Goal: Transaction & Acquisition: Purchase product/service

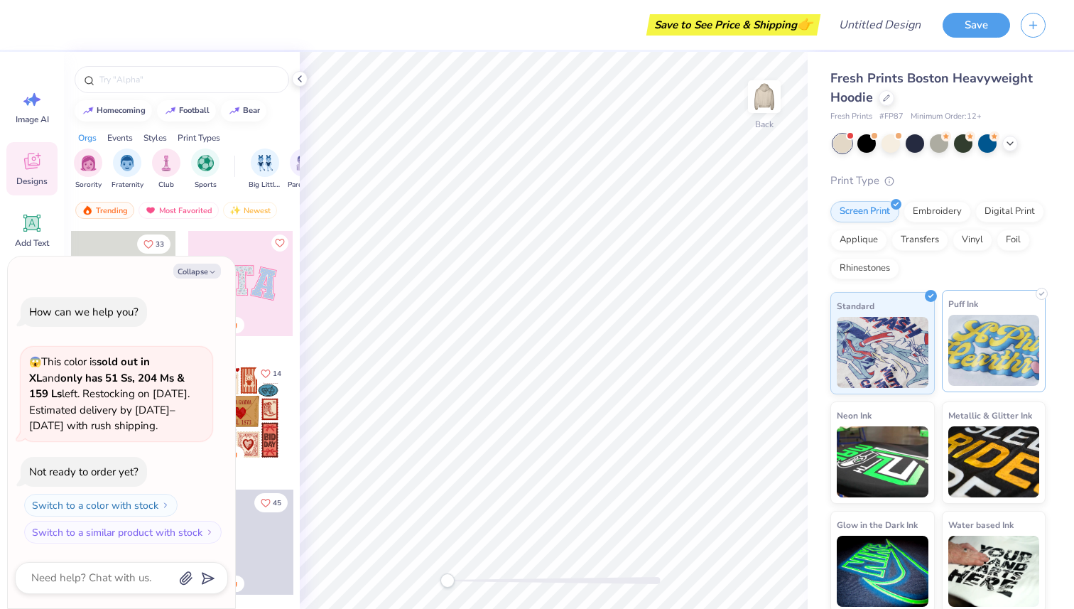
click at [987, 337] on img at bounding box center [995, 350] width 92 height 71
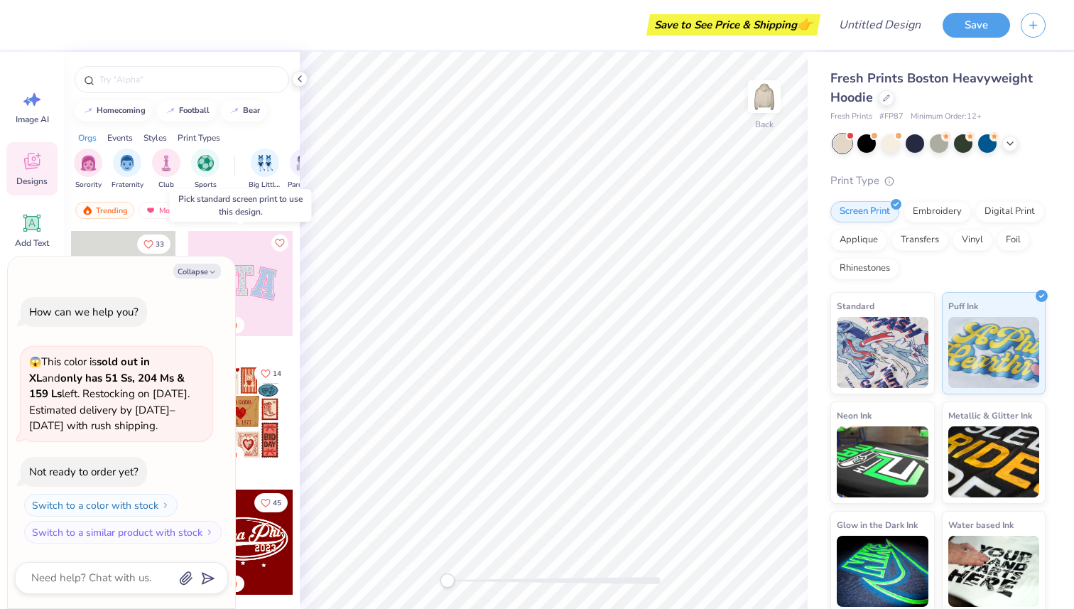
click at [240, 238] on div at bounding box center [240, 283] width 105 height 105
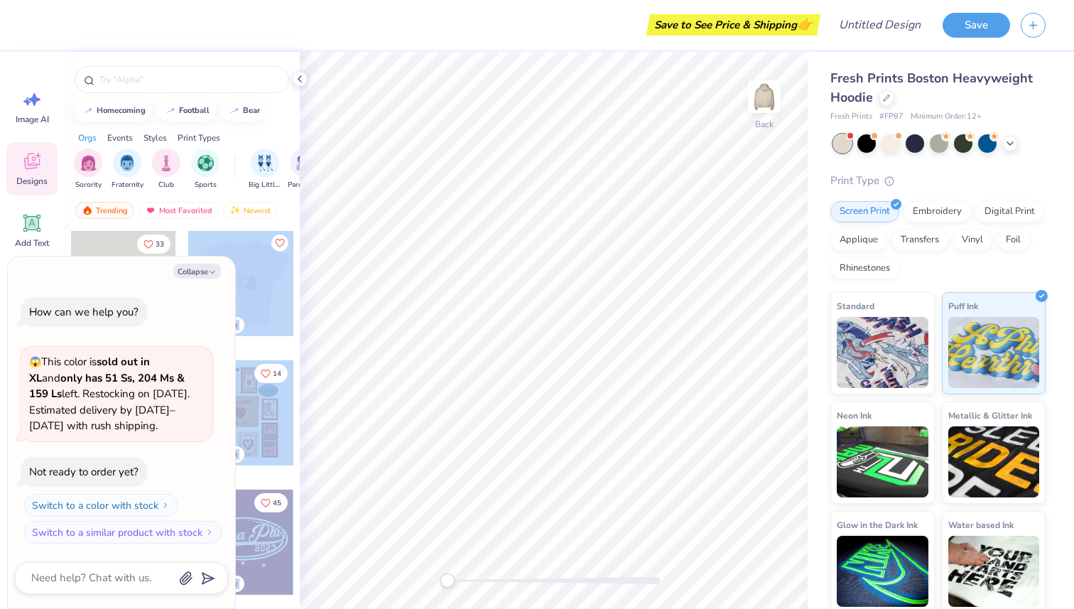
click at [485, 267] on div "Save to See Price & Shipping 👉 Design Title Save Image AI Designs Add Text Uplo…" at bounding box center [537, 304] width 1074 height 609
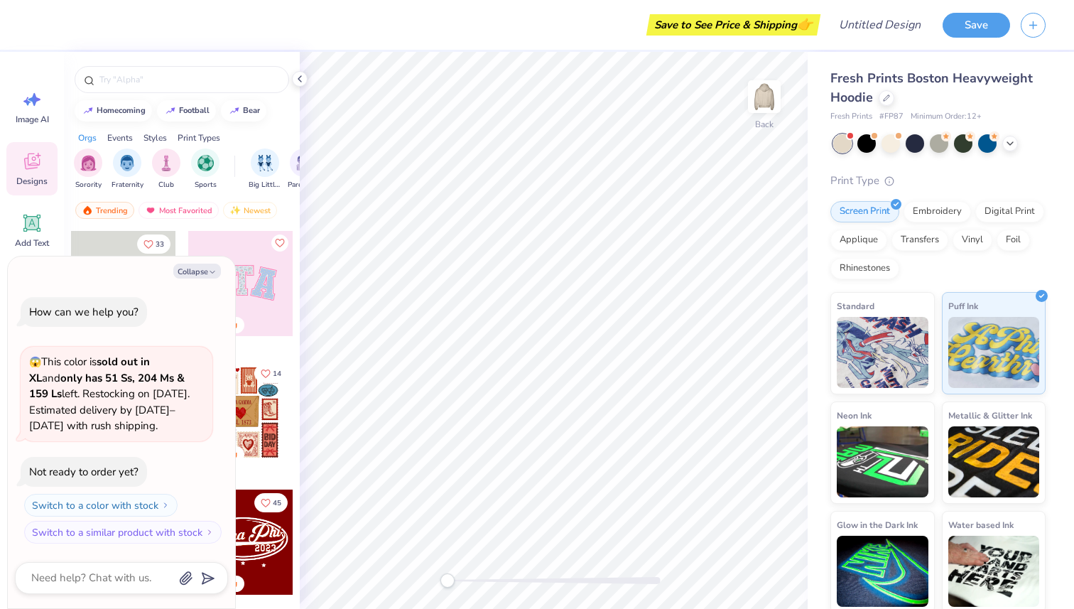
click at [226, 270] on div "Collapse" at bounding box center [121, 271] width 213 height 15
click at [199, 269] on button "Collapse" at bounding box center [197, 271] width 48 height 15
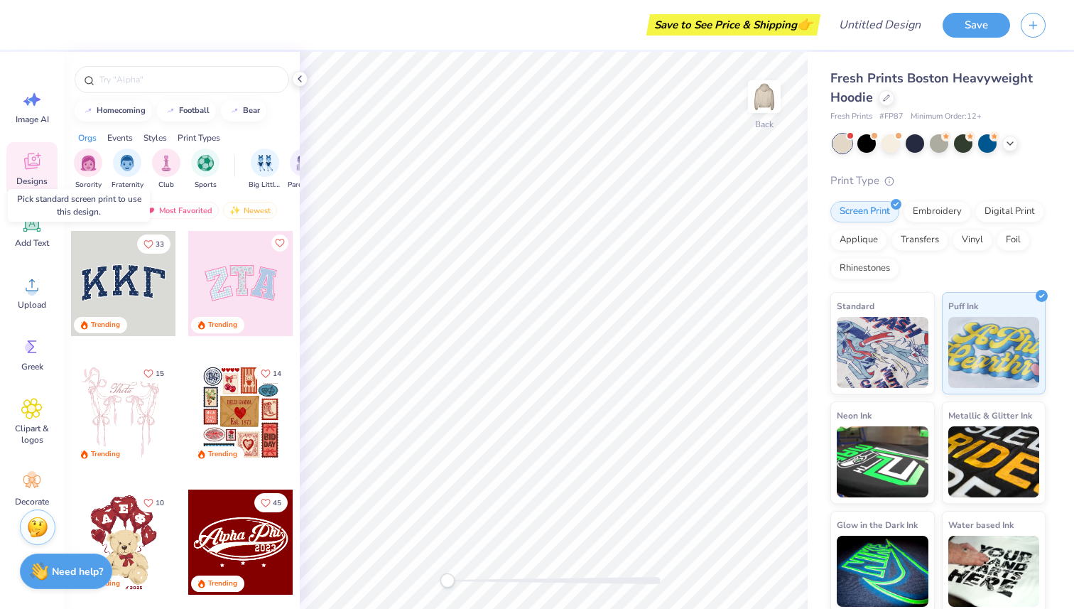
click at [234, 300] on div at bounding box center [240, 283] width 105 height 105
click at [148, 241] on icon "Like" at bounding box center [149, 243] width 10 height 10
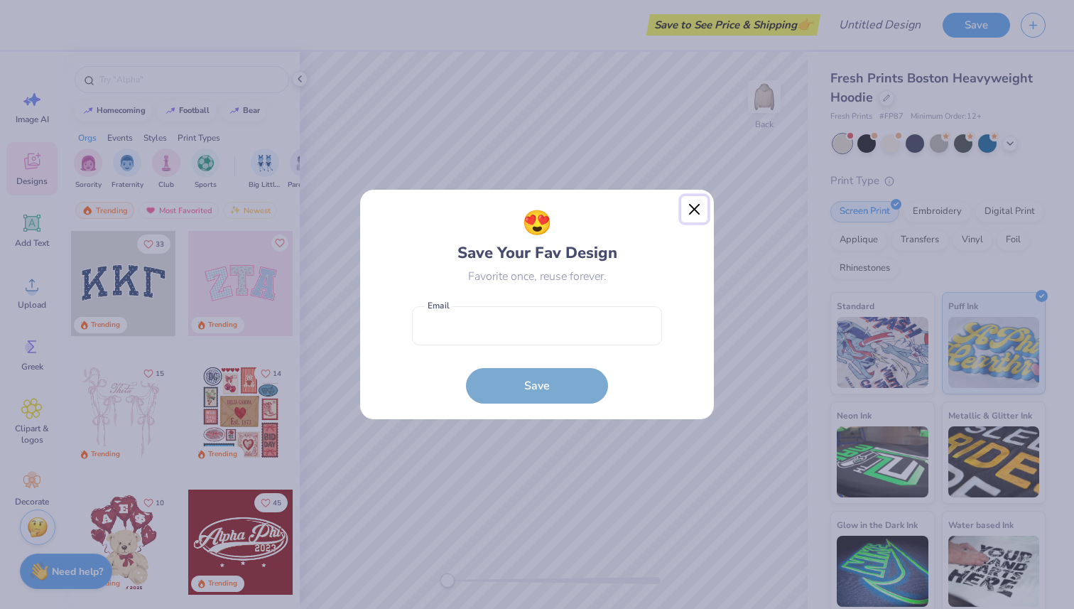
click at [689, 210] on button "Close" at bounding box center [694, 209] width 27 height 27
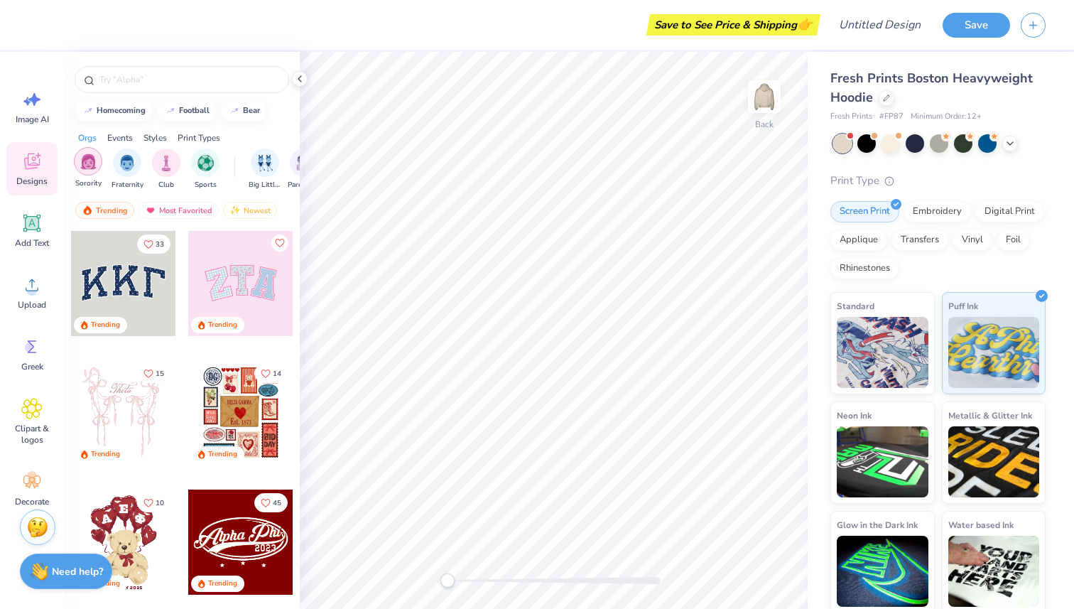
click at [83, 165] on img "filter for Sorority" at bounding box center [88, 161] width 16 height 16
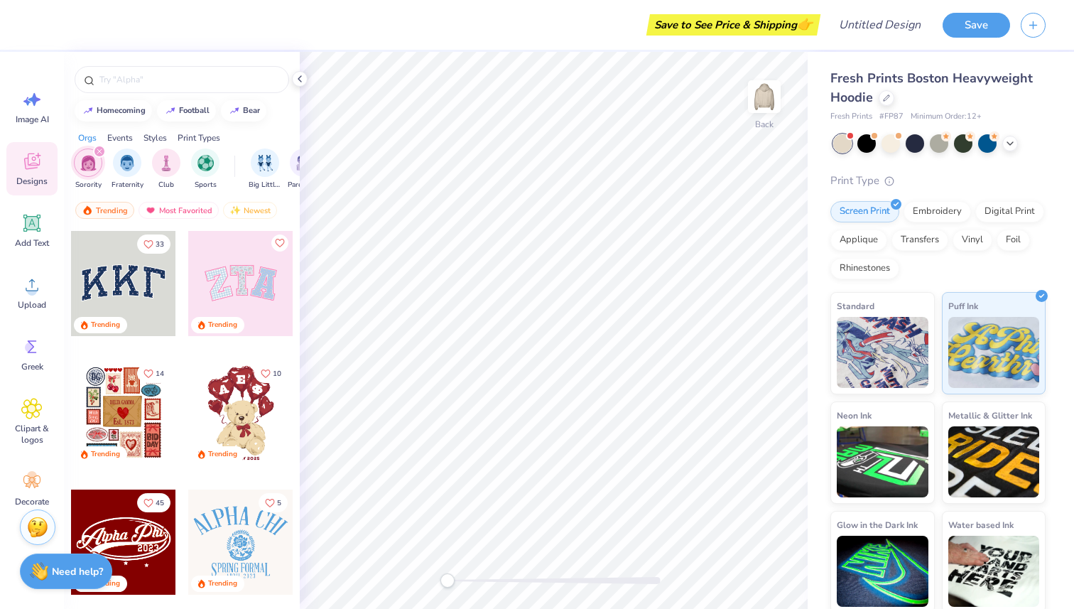
click at [137, 308] on div at bounding box center [123, 283] width 105 height 105
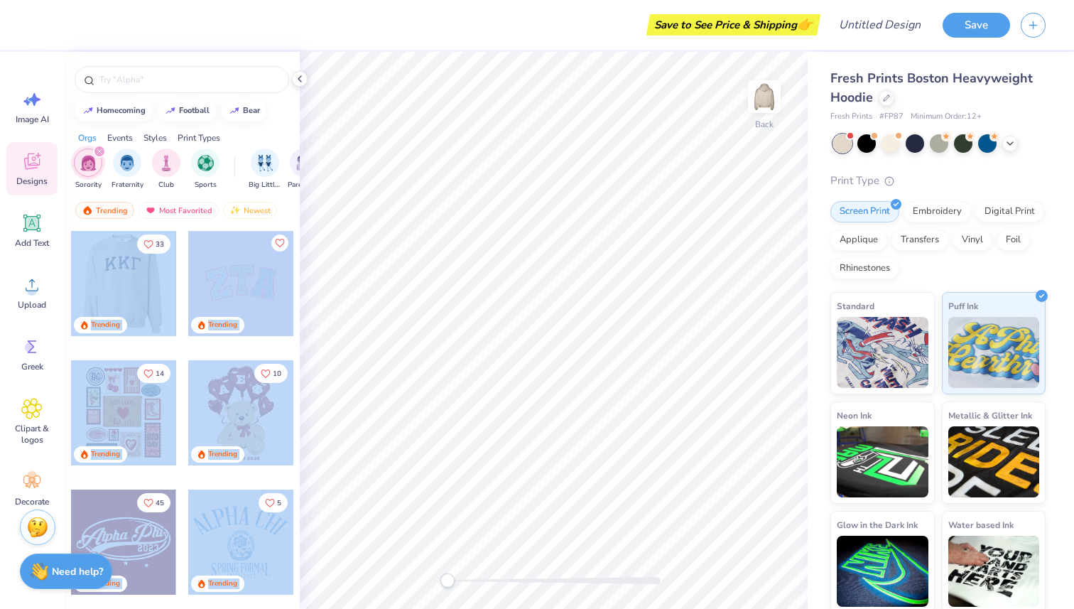
click at [568, 272] on div "Save to See Price & Shipping 👉 Design Title Save Image AI Designs Add Text Uplo…" at bounding box center [537, 304] width 1074 height 609
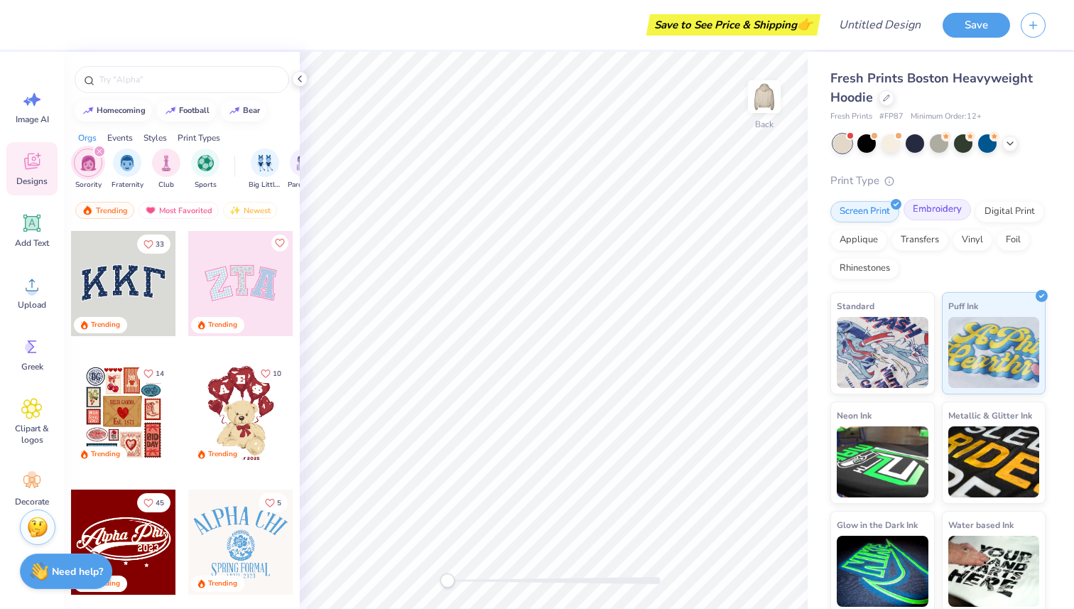
click at [942, 209] on div "Embroidery" at bounding box center [937, 209] width 67 height 21
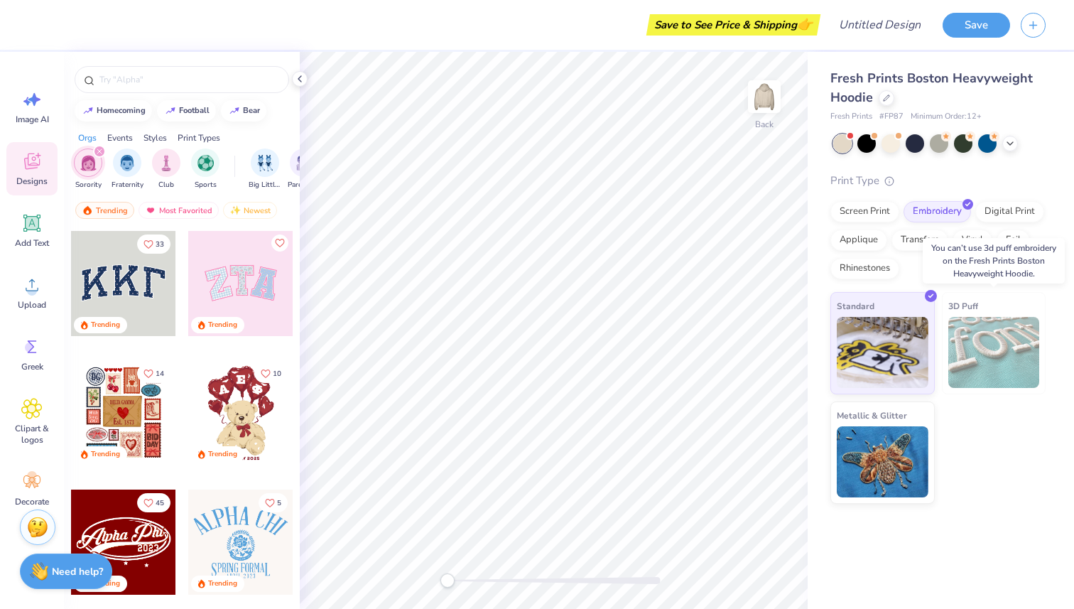
click at [978, 337] on img at bounding box center [995, 352] width 92 height 71
click at [141, 411] on div at bounding box center [123, 412] width 105 height 105
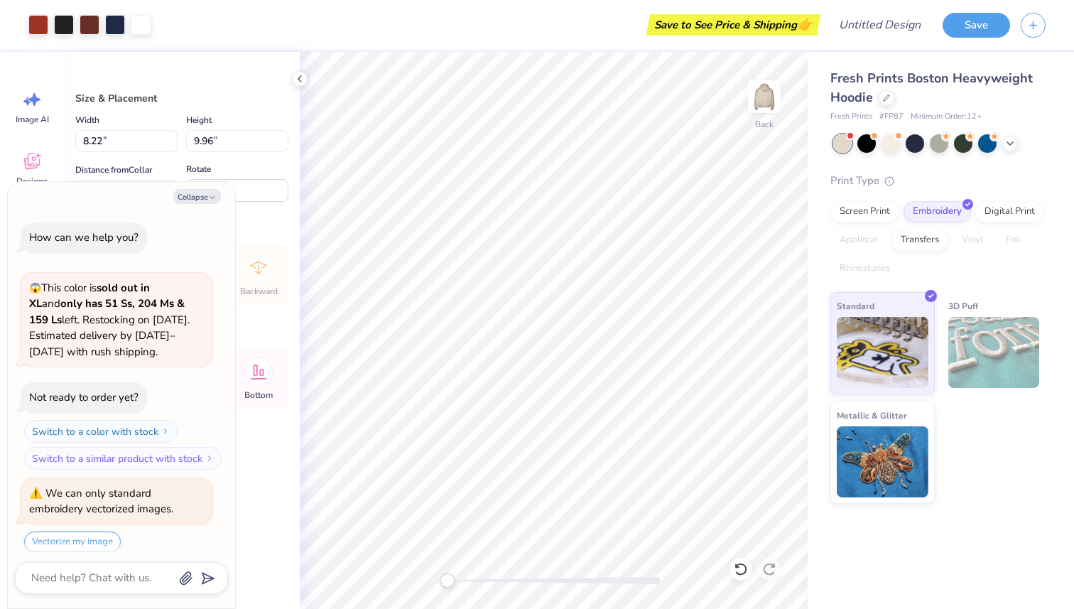
scroll to position [43, 0]
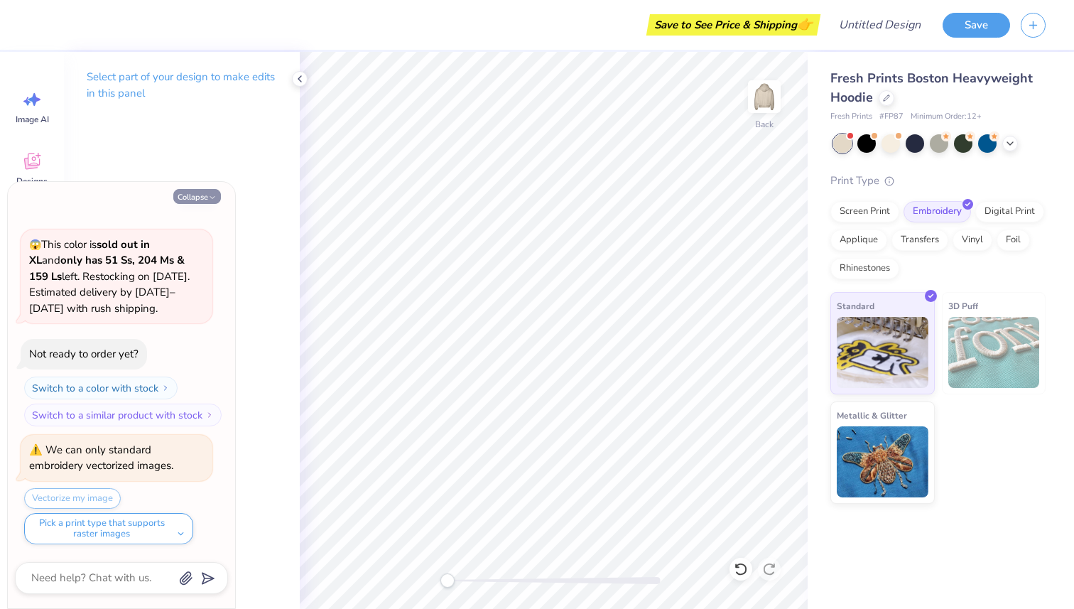
click at [209, 190] on button "Collapse" at bounding box center [197, 196] width 48 height 15
type textarea "x"
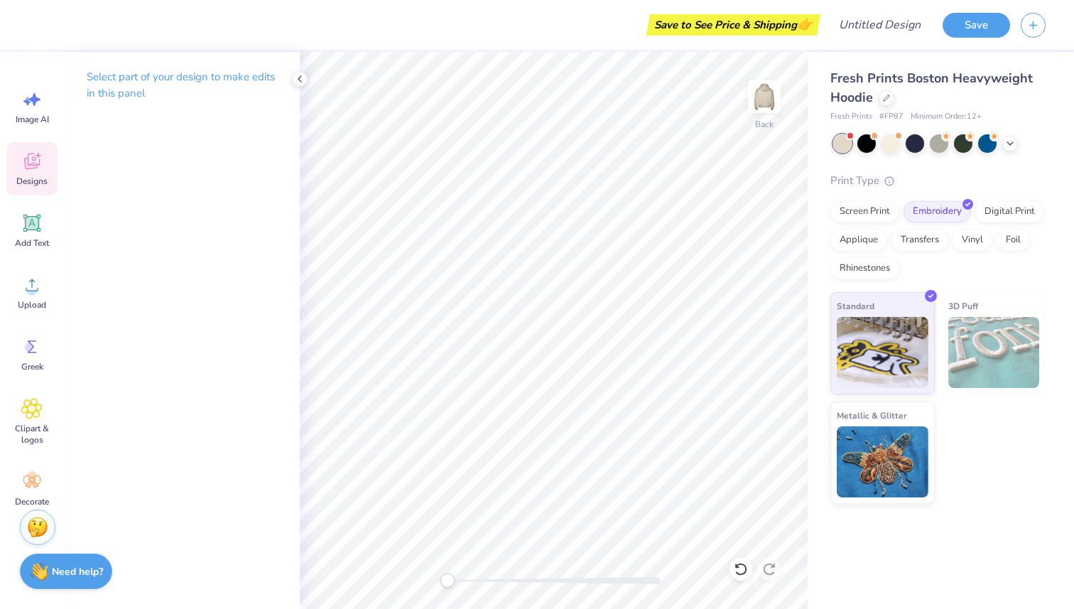
click at [25, 163] on icon at bounding box center [32, 161] width 16 height 16
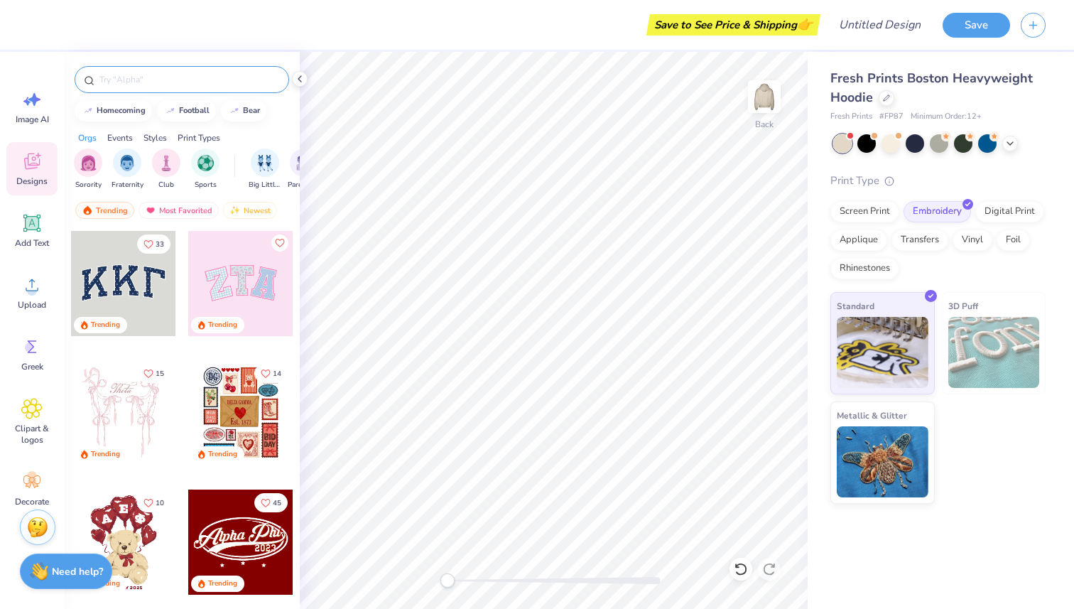
click at [142, 82] on input "text" at bounding box center [189, 79] width 182 height 14
type input "pi beta phi"
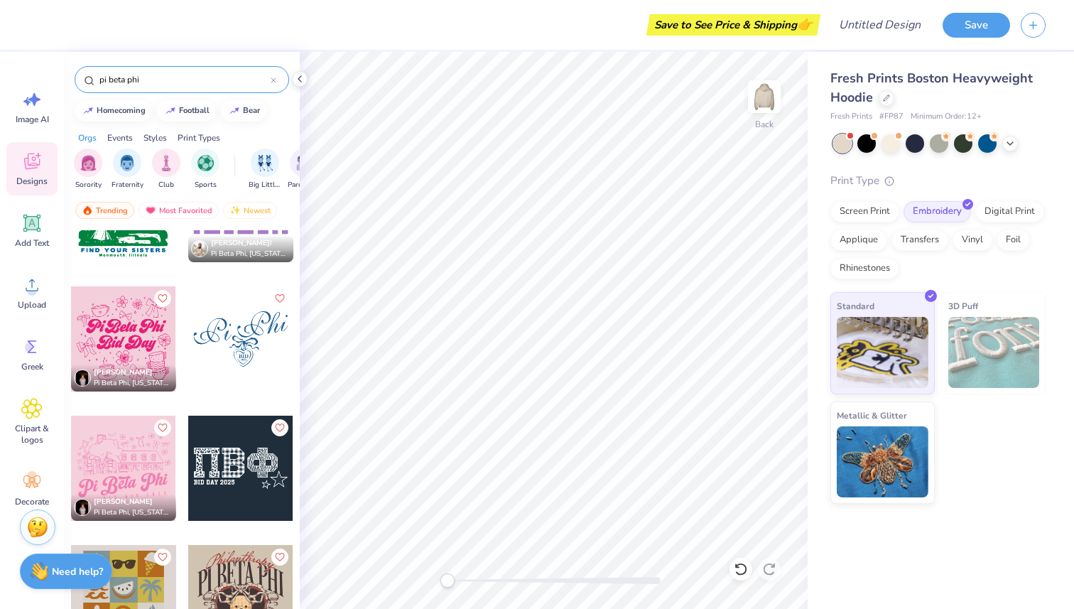
scroll to position [3049, 0]
click at [252, 315] on div at bounding box center [240, 338] width 105 height 105
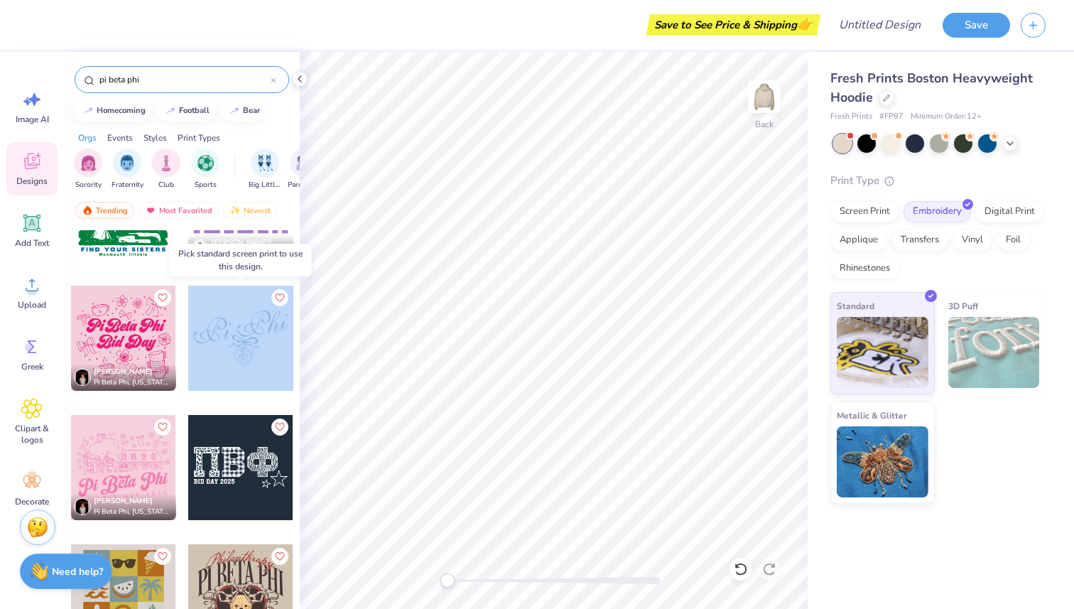
drag, startPoint x: 238, startPoint y: 322, endPoint x: 278, endPoint y: 342, distance: 44.5
click at [279, 342] on div at bounding box center [345, 338] width 315 height 105
click at [239, 332] on div at bounding box center [240, 338] width 105 height 105
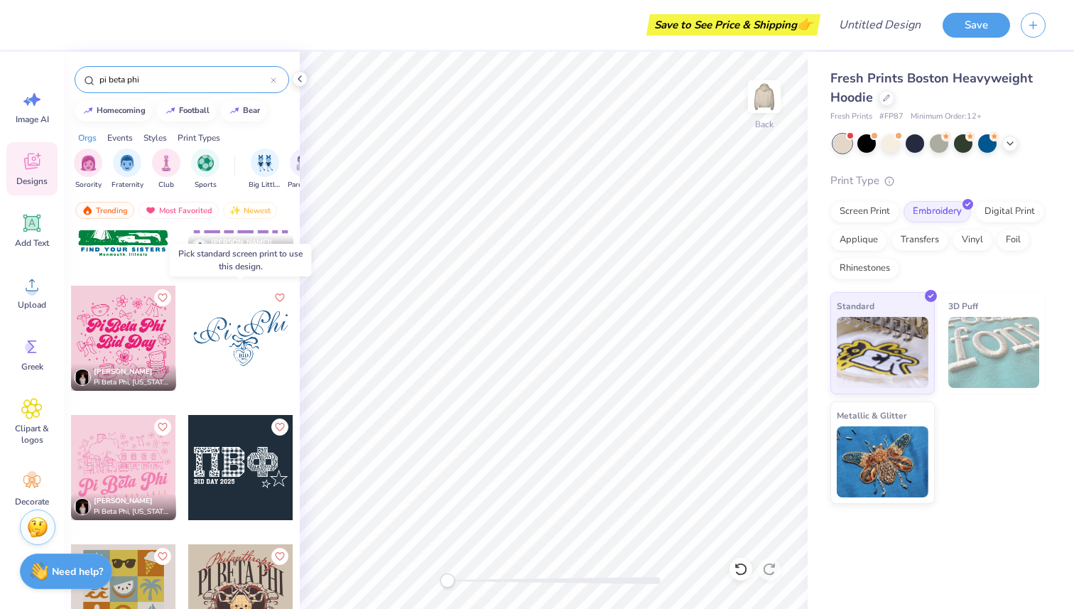
click at [238, 332] on div at bounding box center [240, 338] width 105 height 105
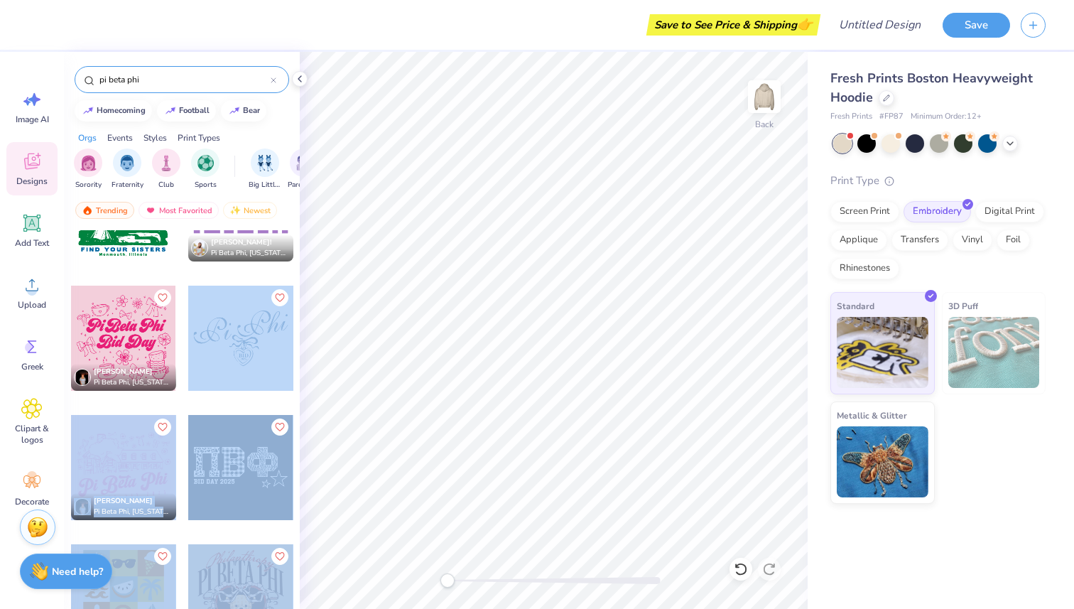
click at [487, 323] on div "Save to See Price & Shipping 👉 Design Title Save Image AI Designs Add Text Uplo…" at bounding box center [537, 304] width 1074 height 609
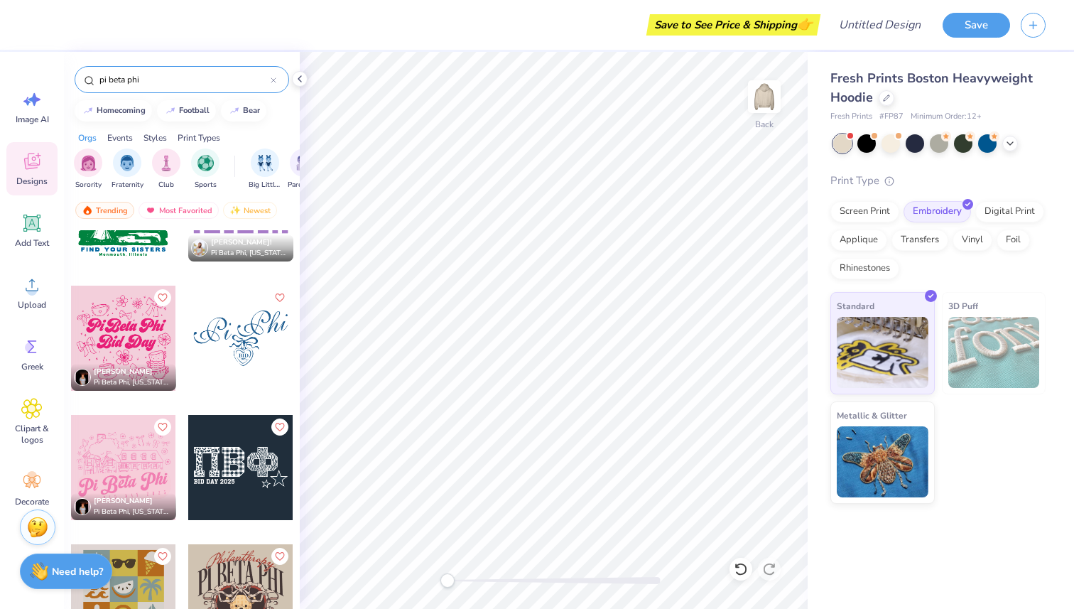
click at [195, 480] on div at bounding box center [240, 467] width 105 height 105
click at [232, 477] on div at bounding box center [240, 467] width 105 height 105
click at [970, 141] on div at bounding box center [963, 142] width 18 height 18
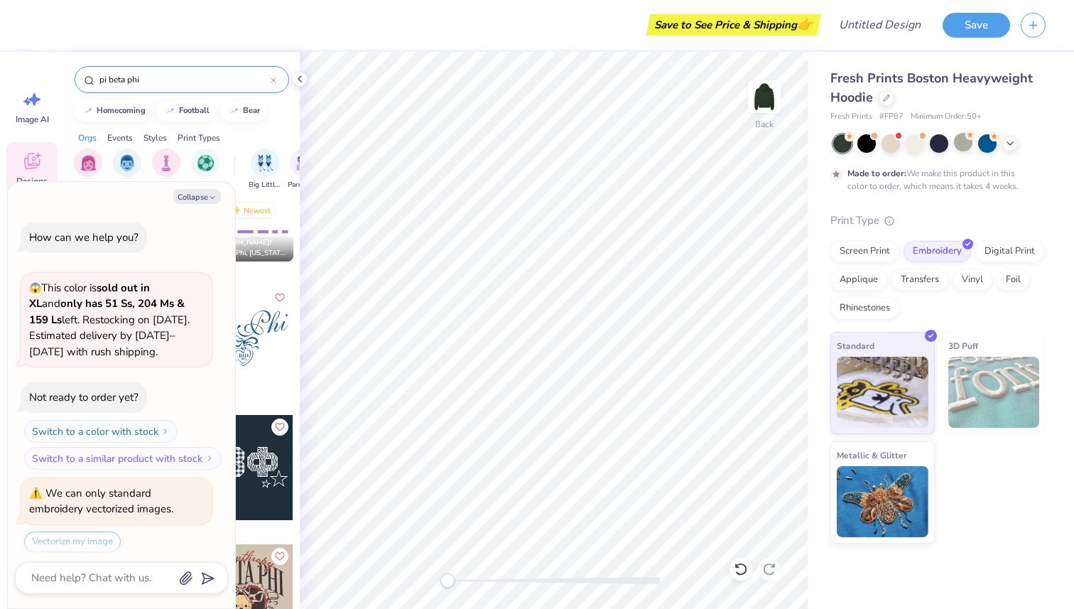
scroll to position [161, 0]
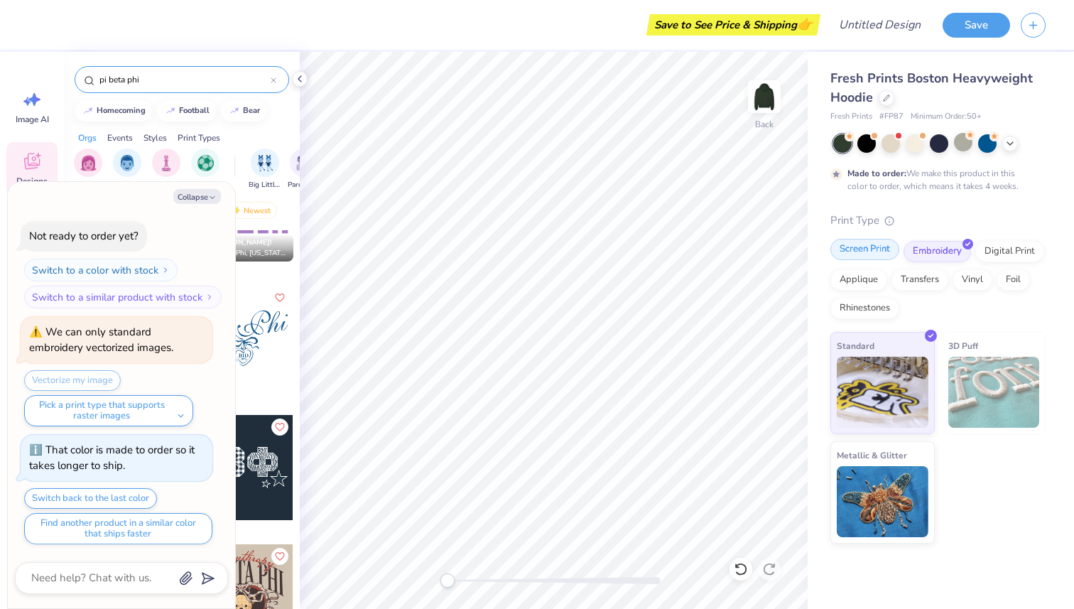
click at [870, 248] on div "Screen Print" at bounding box center [865, 249] width 69 height 21
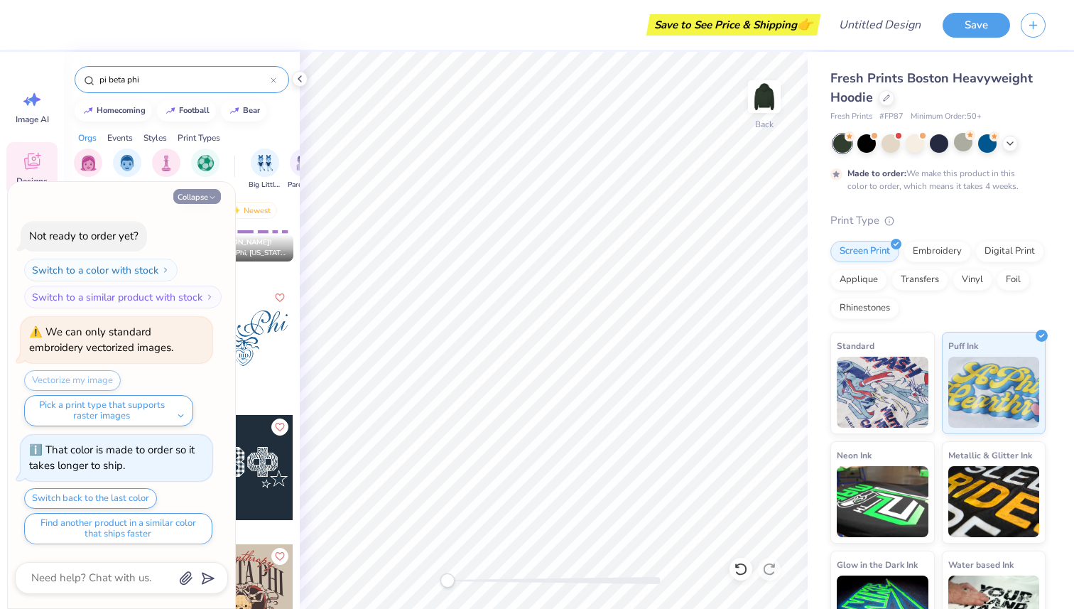
click at [205, 194] on button "Collapse" at bounding box center [197, 196] width 48 height 15
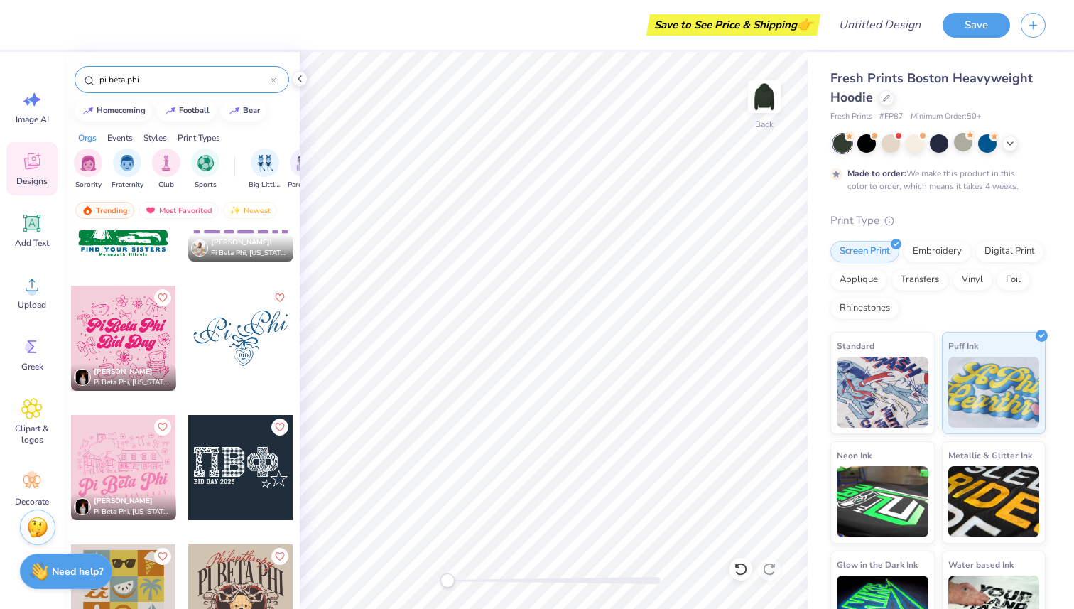
click at [216, 349] on div at bounding box center [240, 338] width 105 height 105
click at [188, 328] on div at bounding box center [134, 338] width 105 height 105
click at [1018, 143] on div at bounding box center [939, 143] width 212 height 18
click at [1012, 141] on icon at bounding box center [1010, 141] width 11 height 11
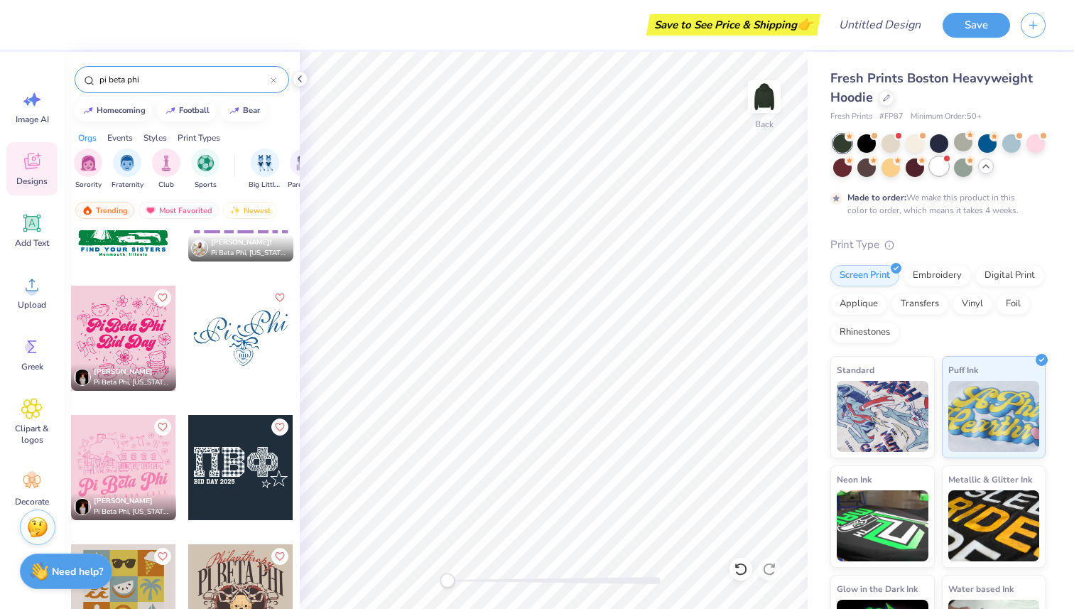
click at [943, 163] on div at bounding box center [939, 166] width 18 height 18
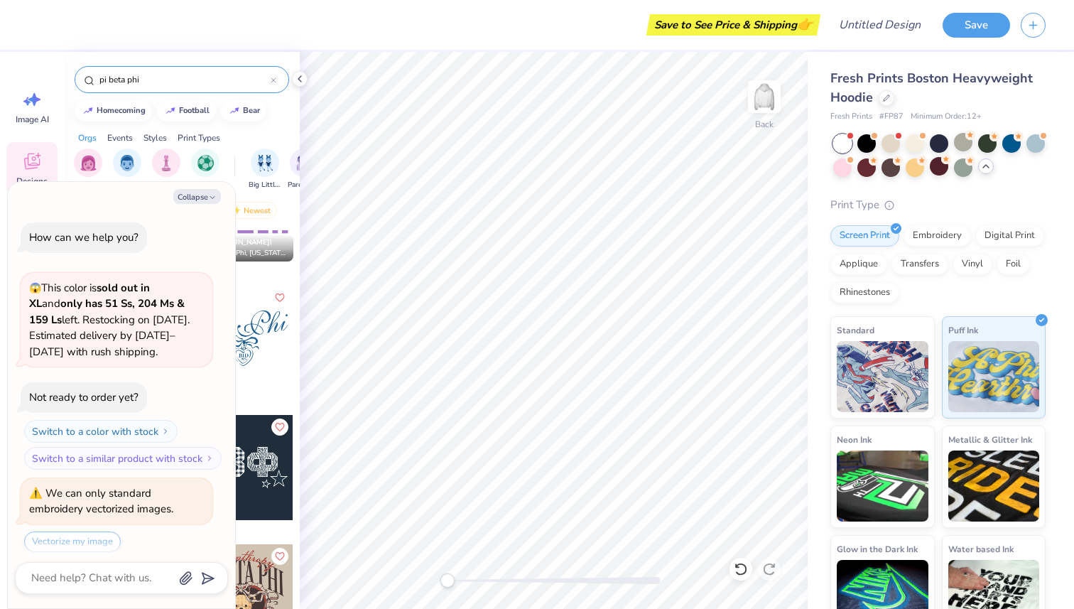
scroll to position [449, 0]
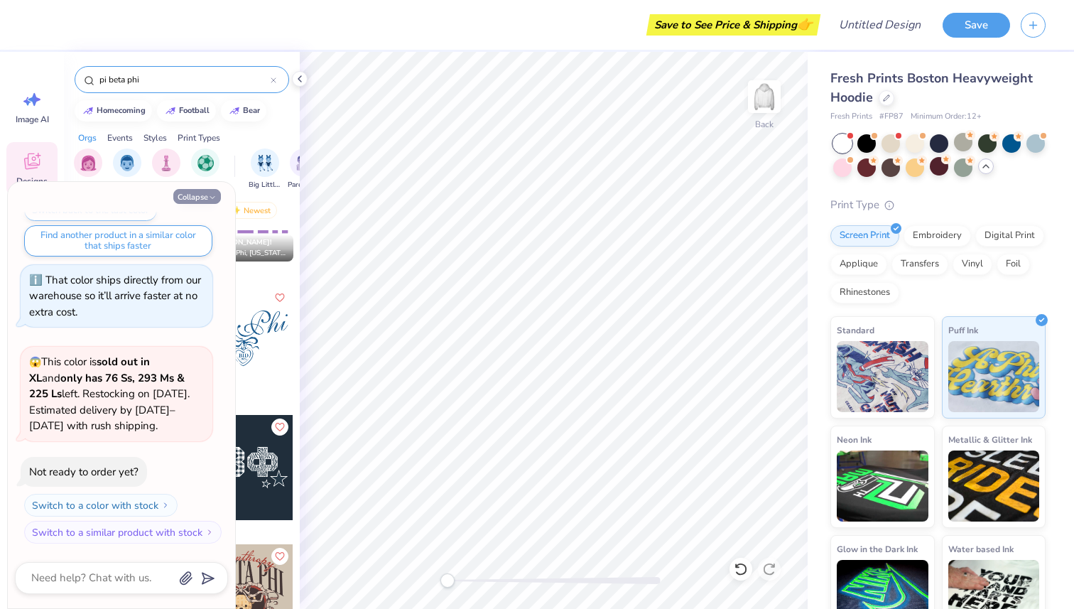
click at [202, 195] on button "Collapse" at bounding box center [197, 196] width 48 height 15
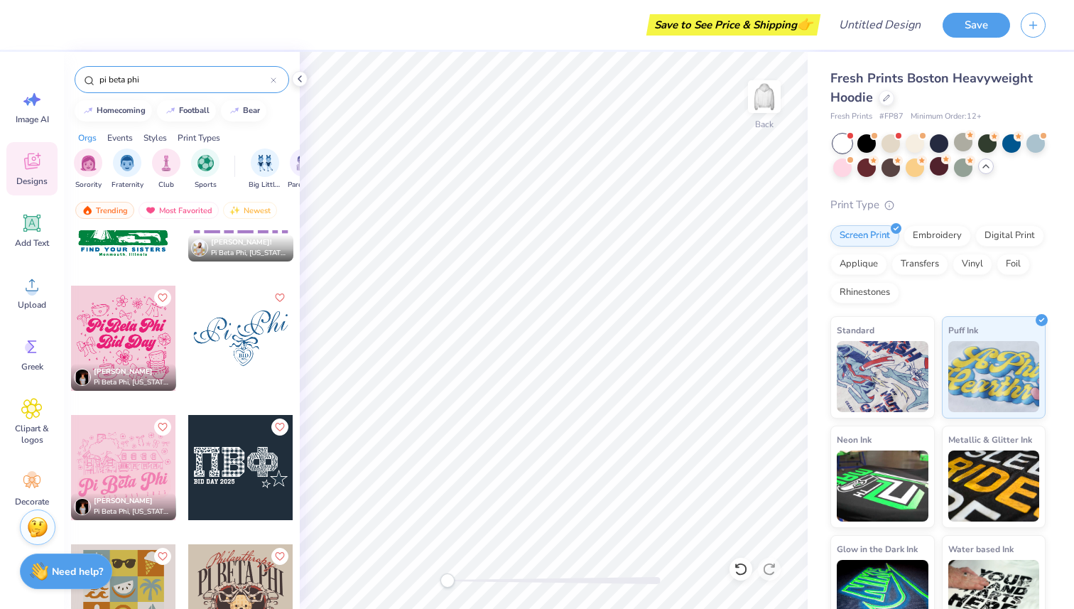
click at [239, 395] on div at bounding box center [241, 349] width 107 height 129
click at [240, 343] on div at bounding box center [240, 338] width 105 height 105
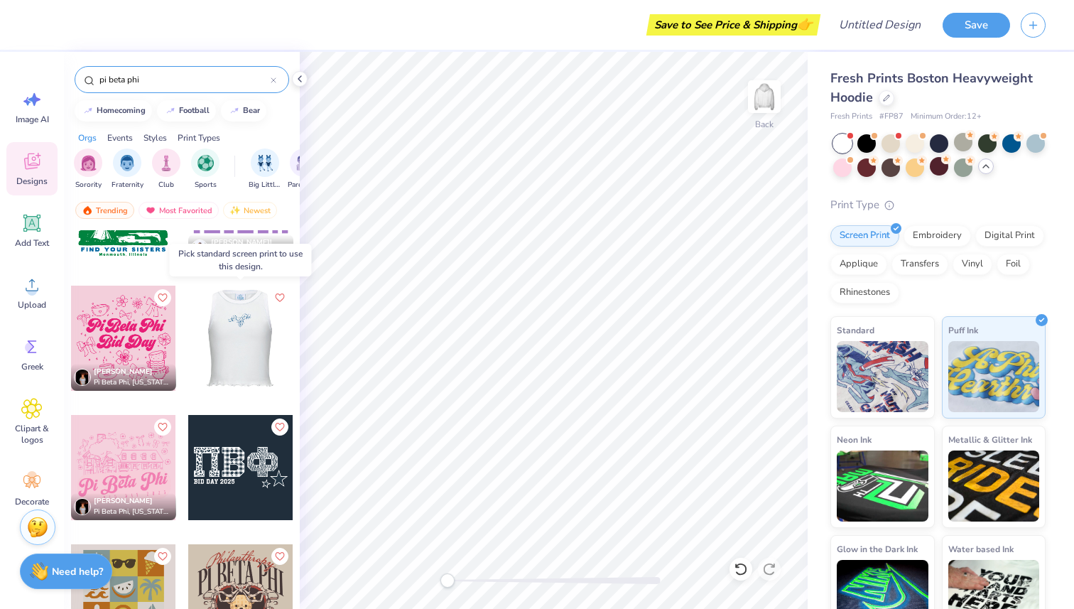
click at [188, 308] on div at bounding box center [135, 338] width 105 height 105
click at [234, 308] on div at bounding box center [240, 338] width 105 height 105
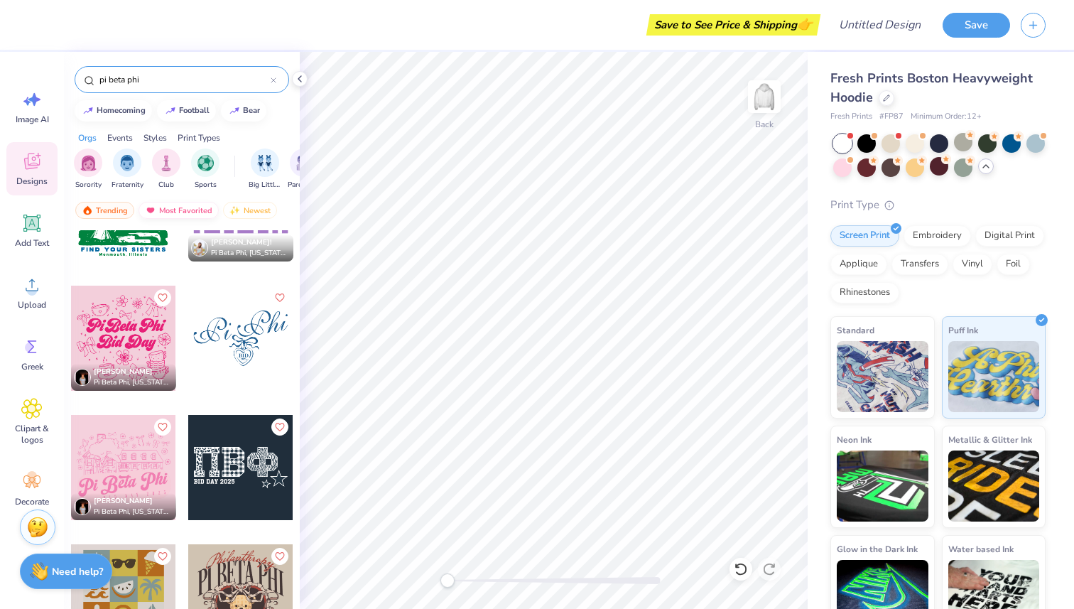
click at [181, 207] on div "Most Favorited" at bounding box center [179, 210] width 80 height 17
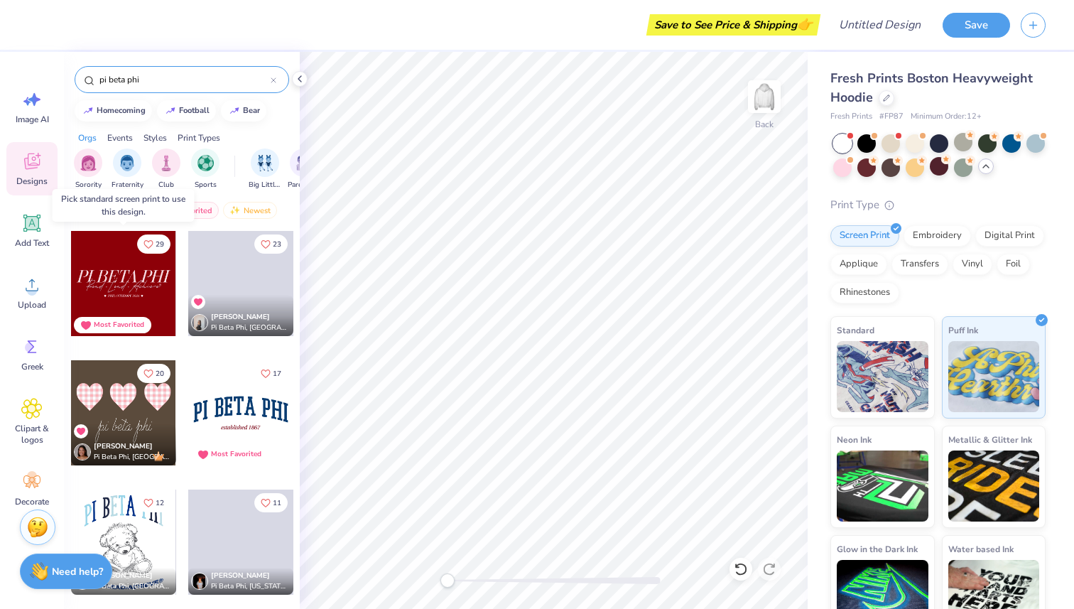
click at [140, 292] on div at bounding box center [123, 283] width 105 height 105
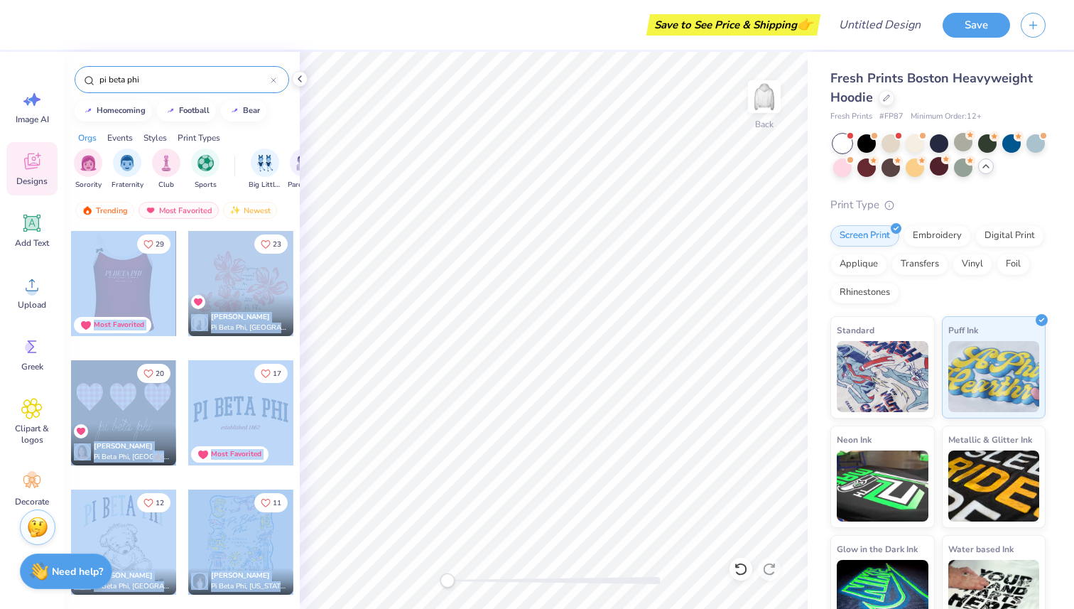
click at [311, 324] on div "Save to See Price & Shipping 👉 Design Title Save Image AI Designs Add Text Uplo…" at bounding box center [537, 304] width 1074 height 609
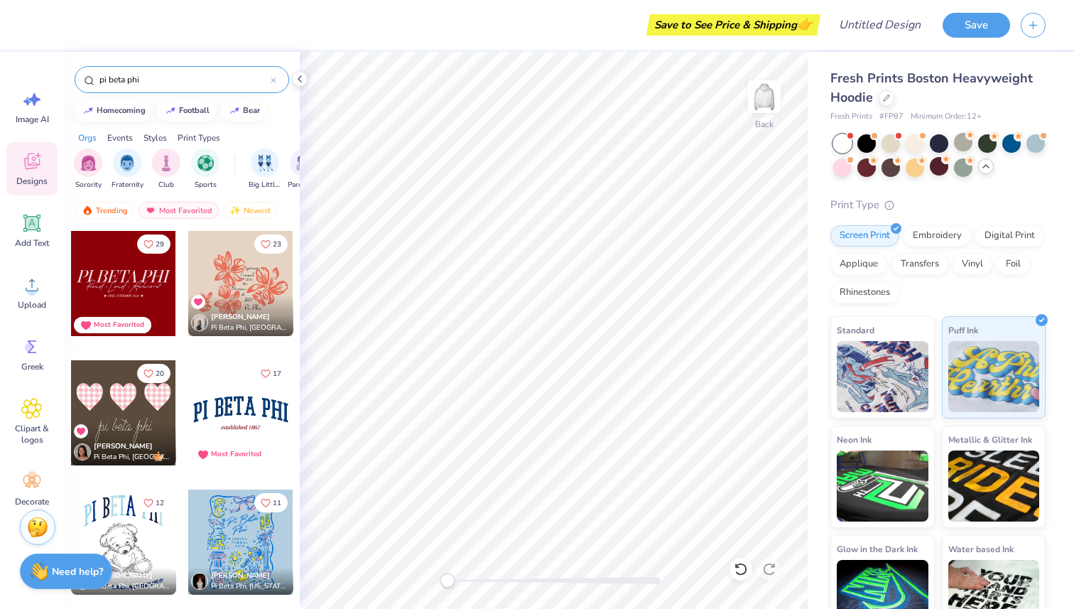
click at [202, 301] on div at bounding box center [198, 302] width 14 height 14
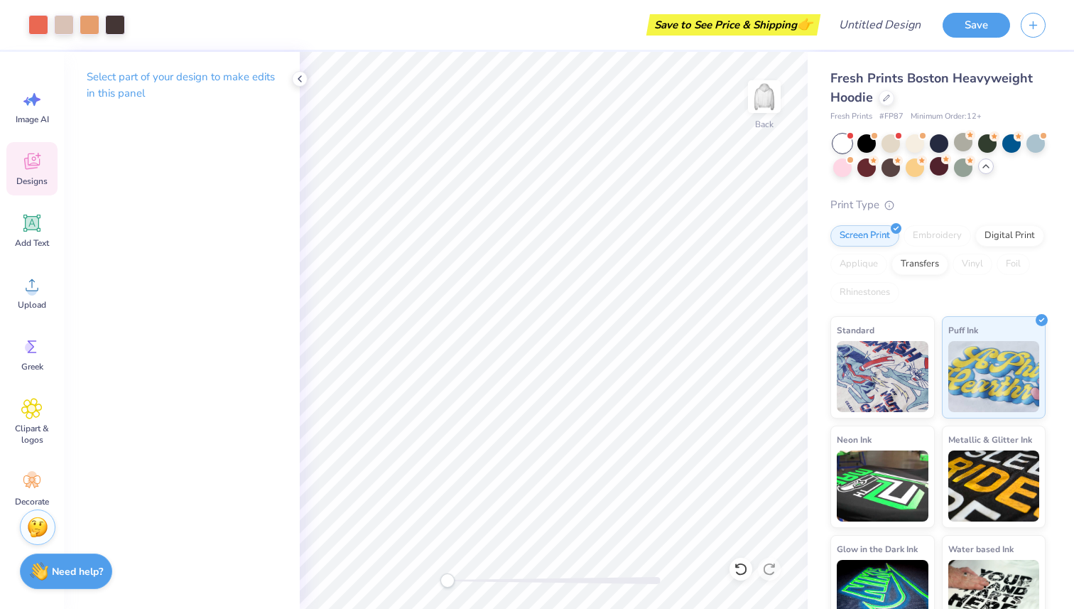
click at [26, 166] on icon at bounding box center [31, 163] width 13 height 11
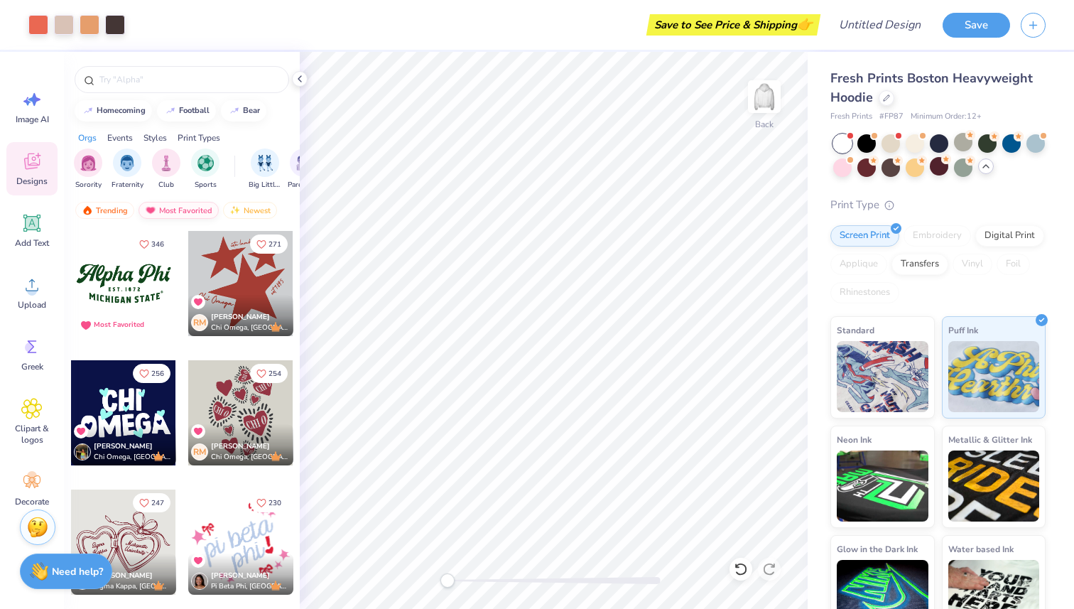
click at [165, 210] on div "Most Favorited" at bounding box center [179, 210] width 80 height 17
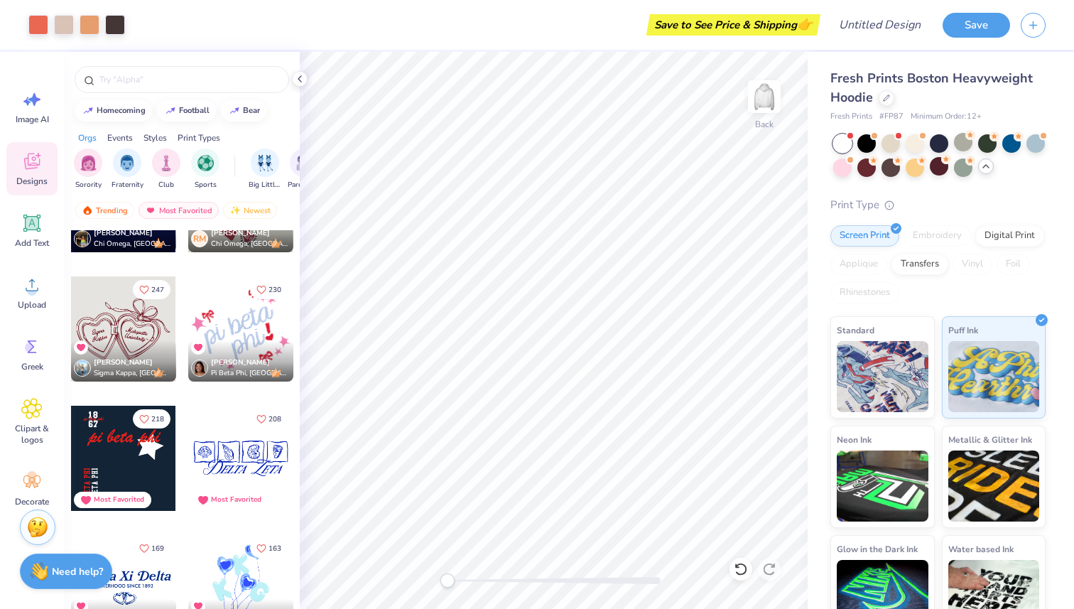
scroll to position [215, 0]
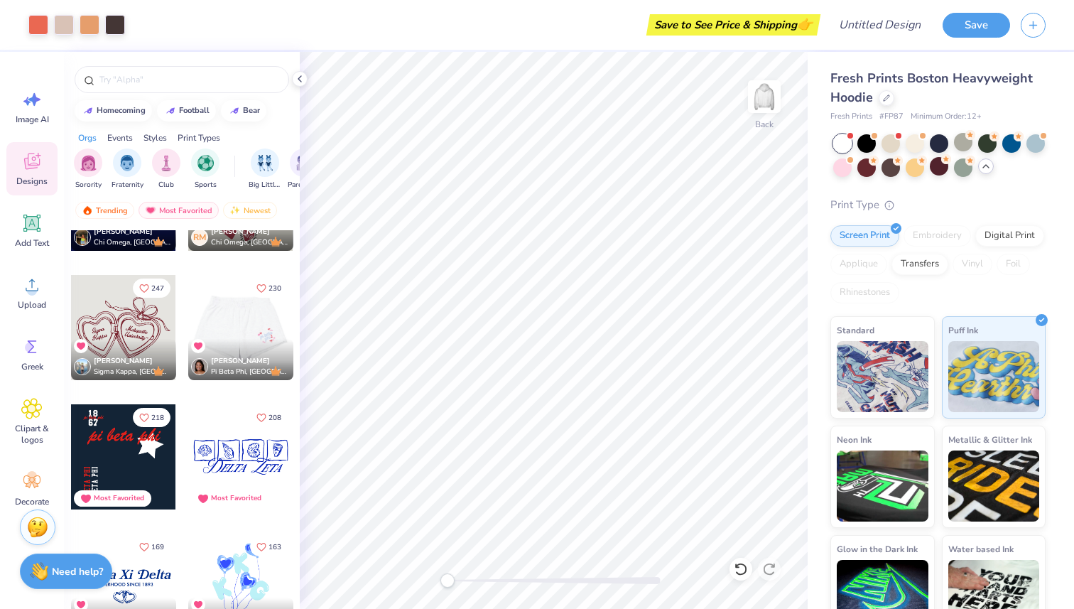
click at [188, 333] on div at bounding box center [135, 327] width 105 height 105
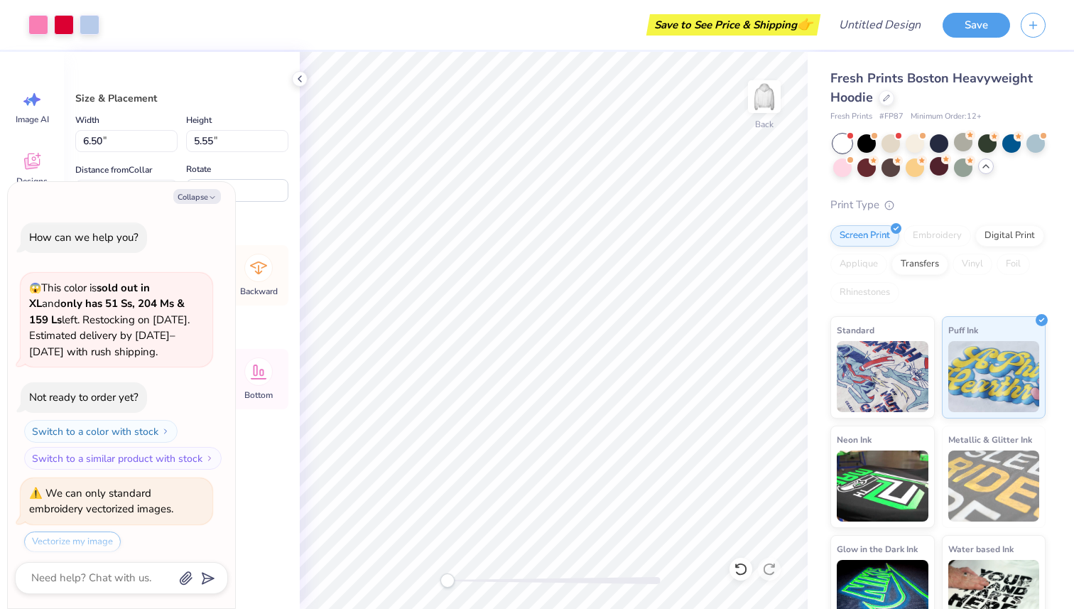
scroll to position [590, 0]
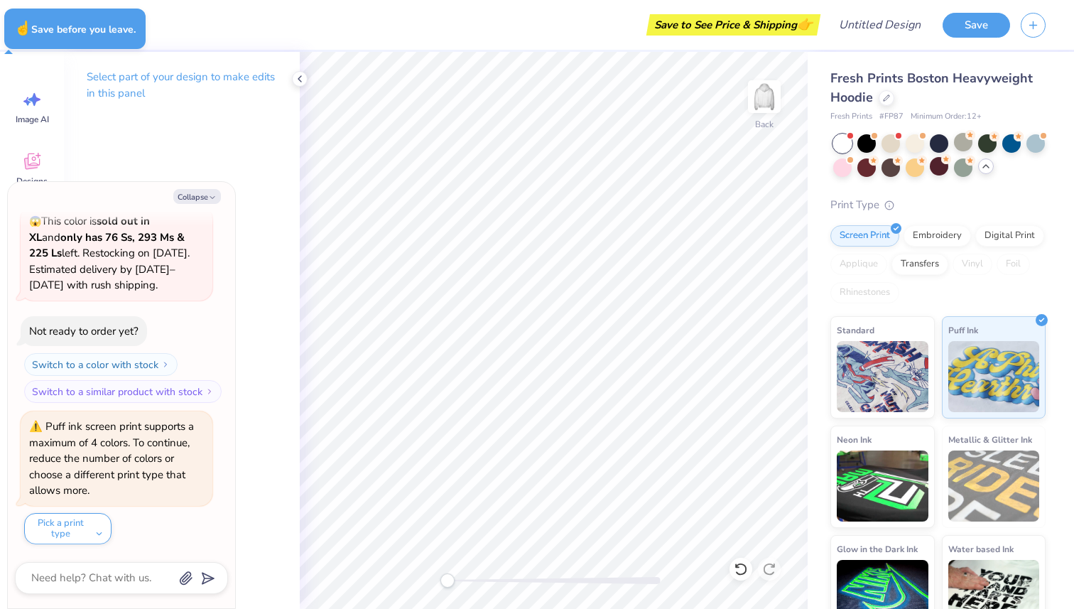
type textarea "x"
